Goal: Information Seeking & Learning: Learn about a topic

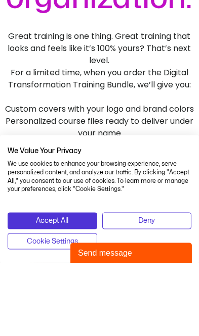
scroll to position [625, 0]
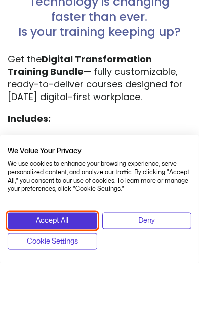
click at [73, 302] on button "Accept All" at bounding box center [52, 294] width 89 height 16
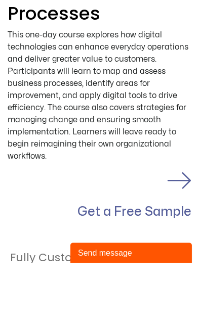
scroll to position [2255, 0]
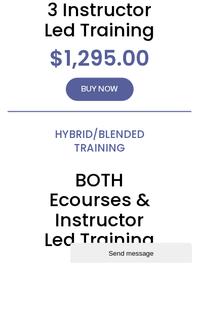
scroll to position [2716, 0]
